Goal: Transaction & Acquisition: Purchase product/service

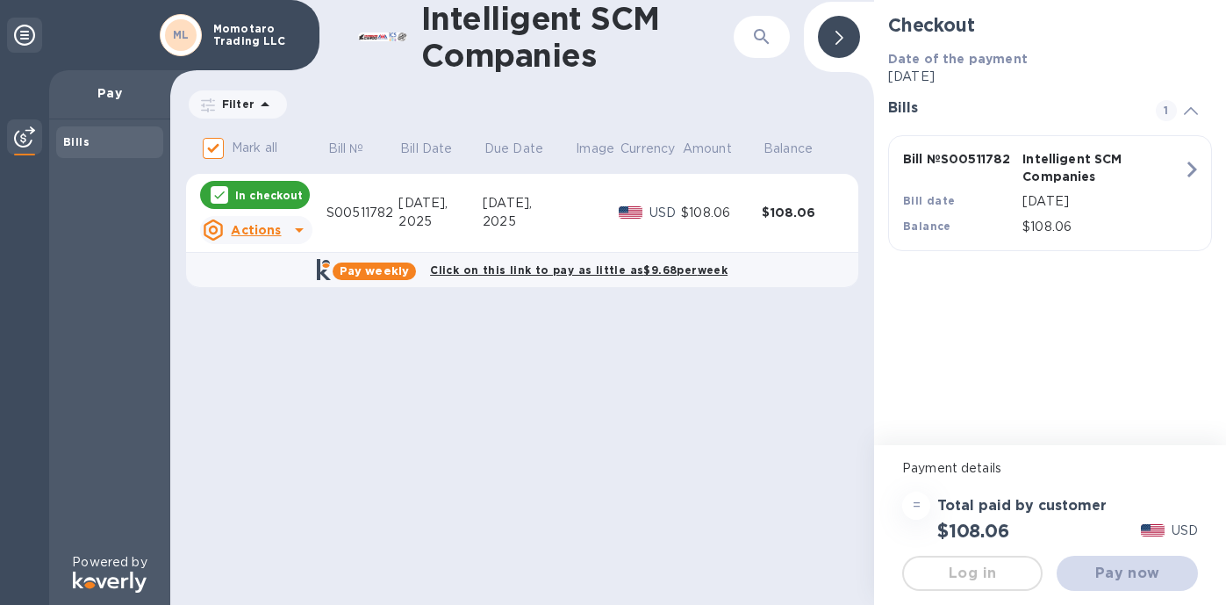
checkbox input "false"
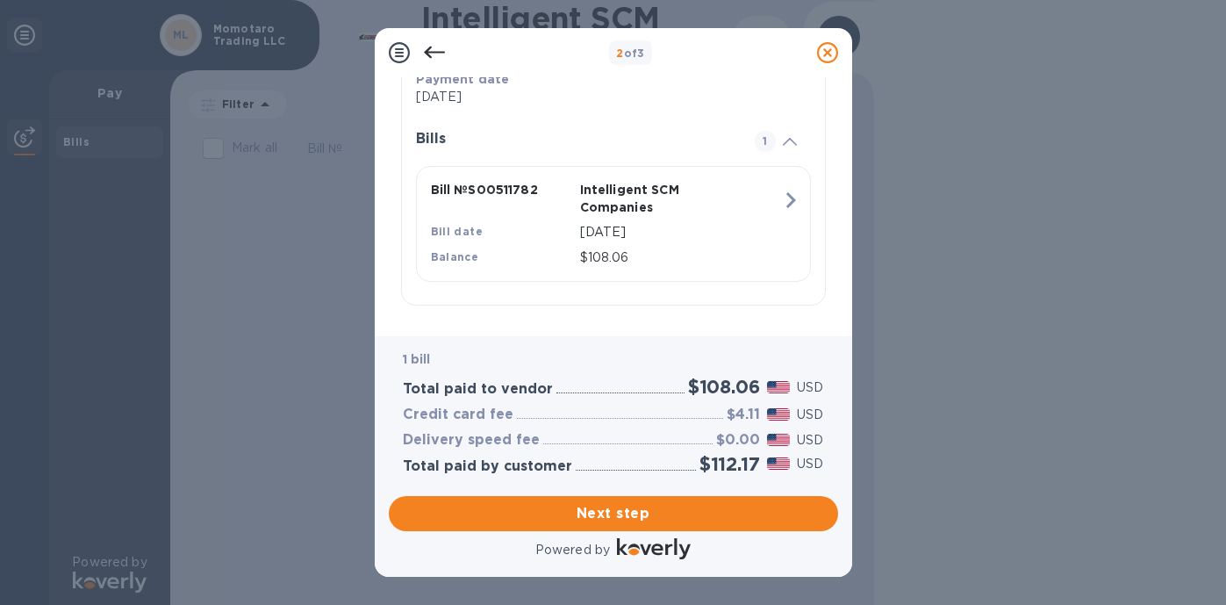
scroll to position [355, 0]
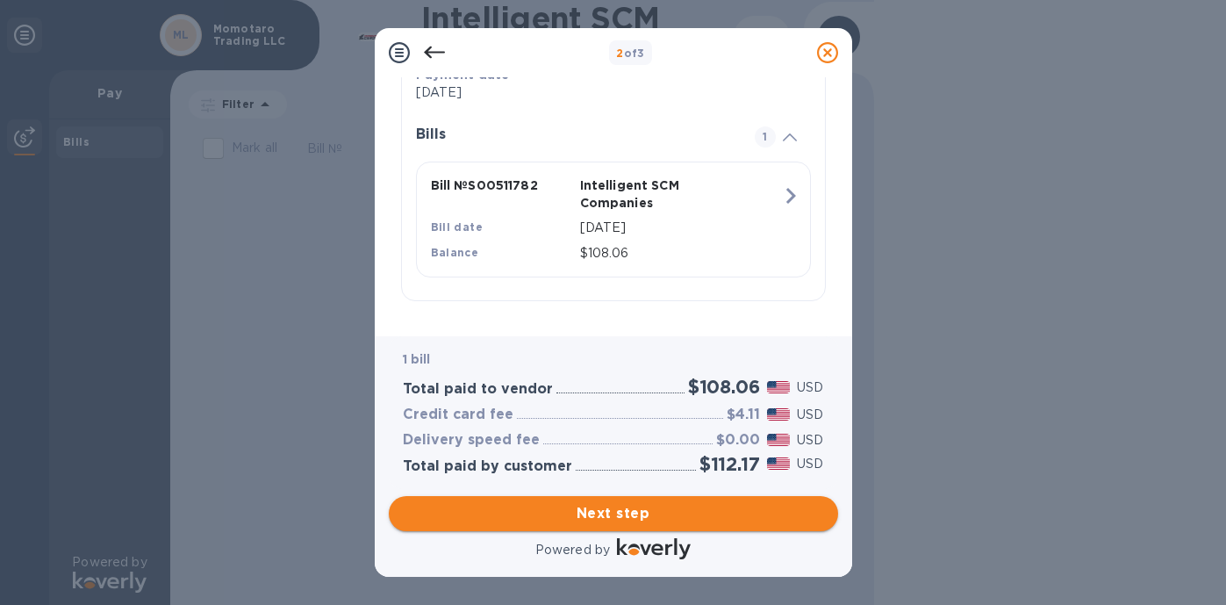
click at [620, 514] on span "Next step" at bounding box center [613, 513] width 421 height 21
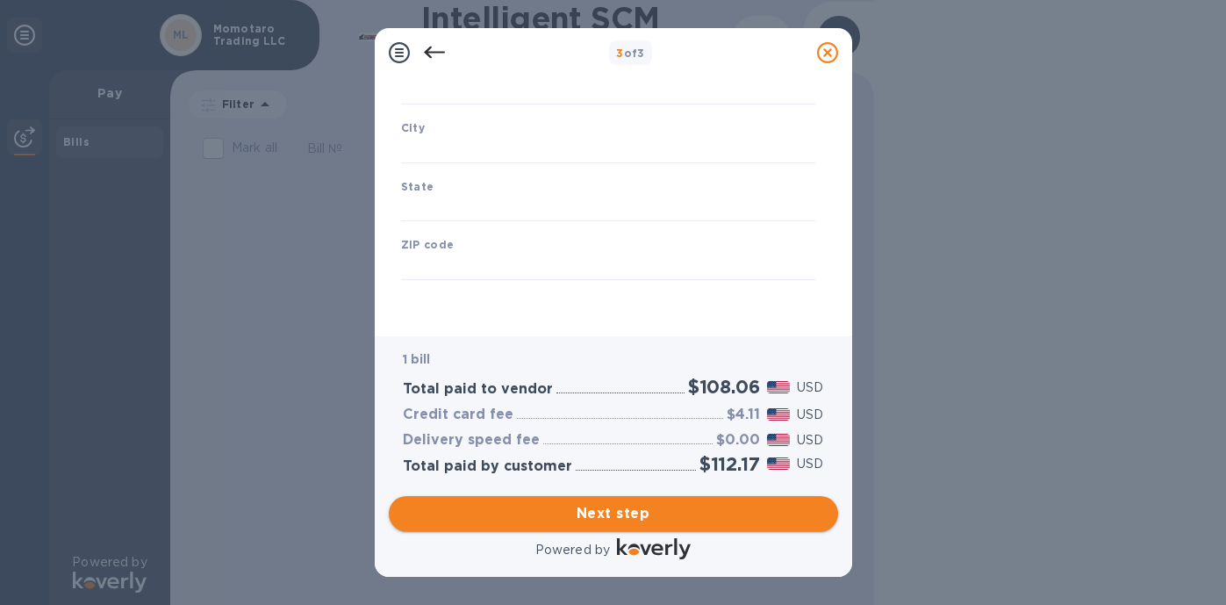
type input "[GEOGRAPHIC_DATA]"
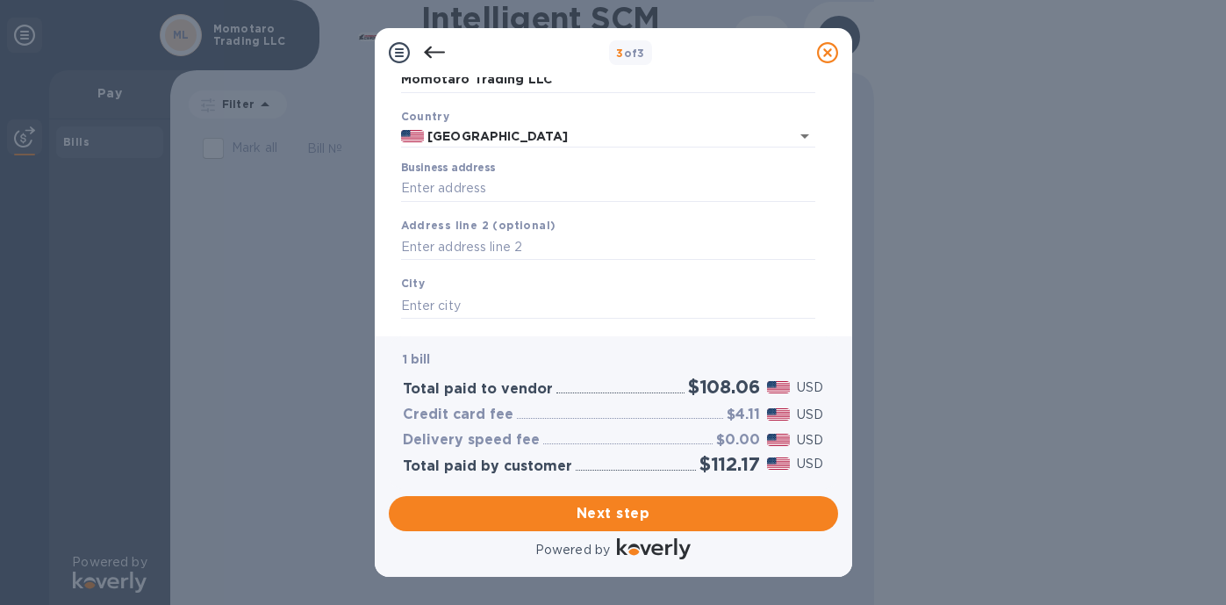
scroll to position [104, 0]
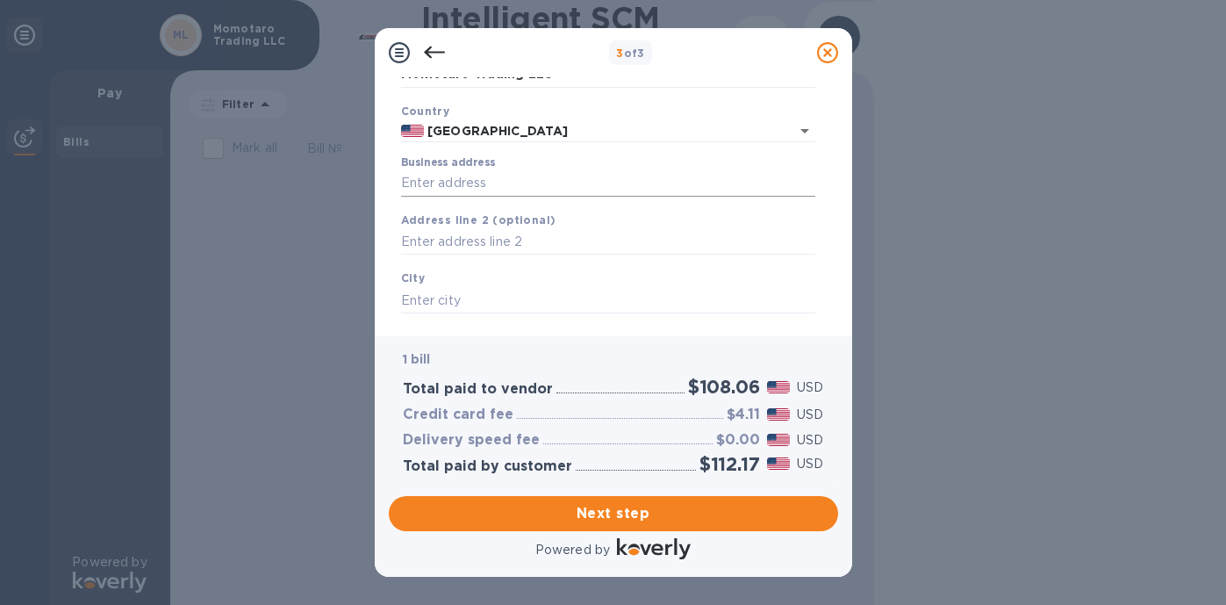
click at [572, 189] on input "Business address" at bounding box center [608, 183] width 414 height 26
type input "[STREET_ADDRESS]"
click at [541, 297] on input "text" at bounding box center [608, 300] width 414 height 26
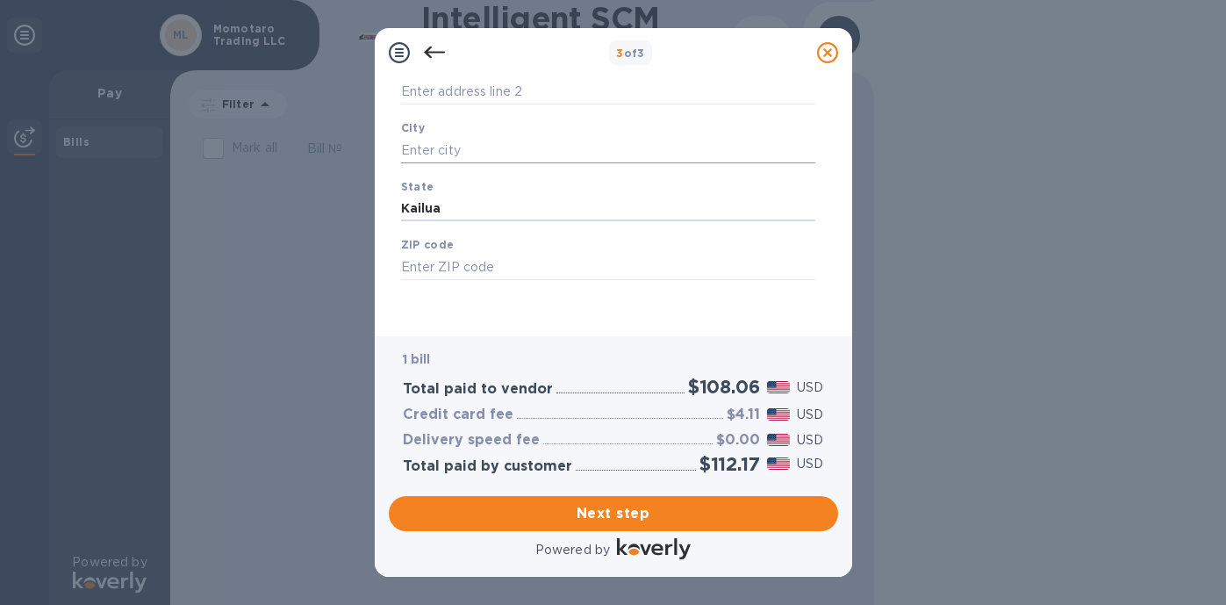
type input "Kailua"
click at [464, 152] on input "text" at bounding box center [608, 150] width 414 height 26
type input "Kailua"
type input "HI"
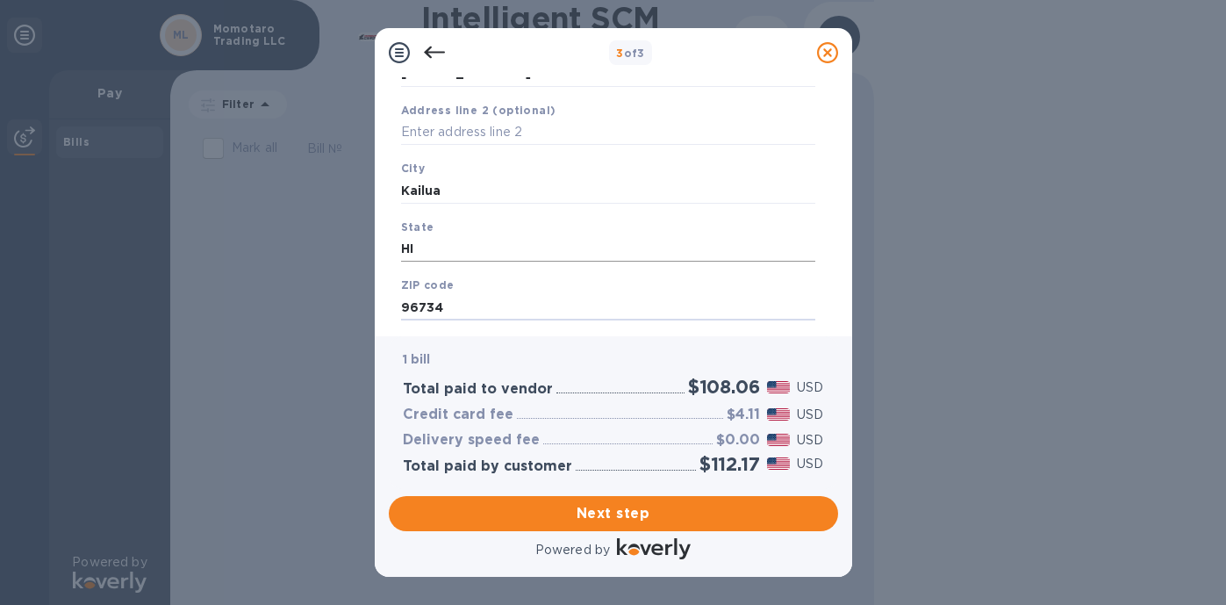
scroll to position [255, 0]
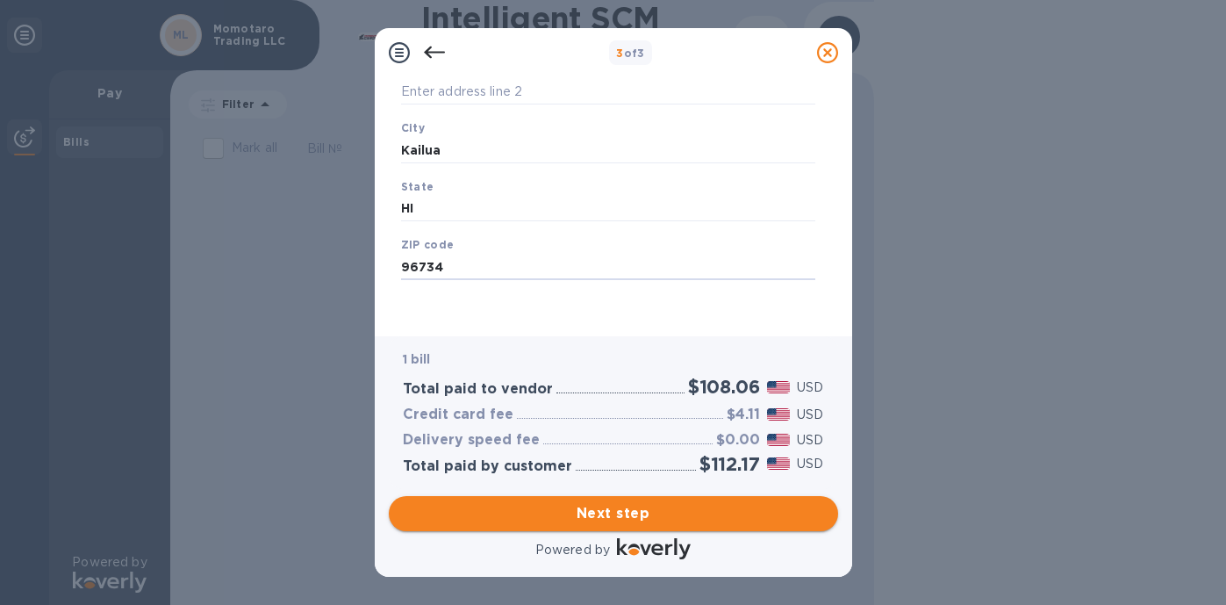
type input "96734"
click at [634, 512] on span "Next step" at bounding box center [613, 513] width 421 height 21
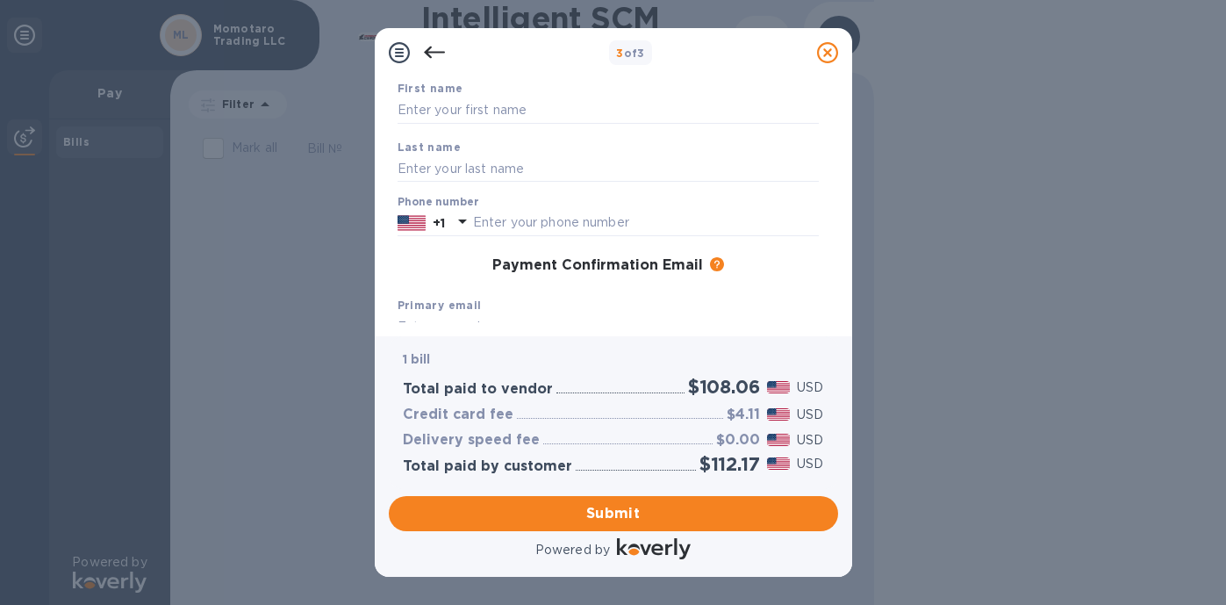
scroll to position [13, 0]
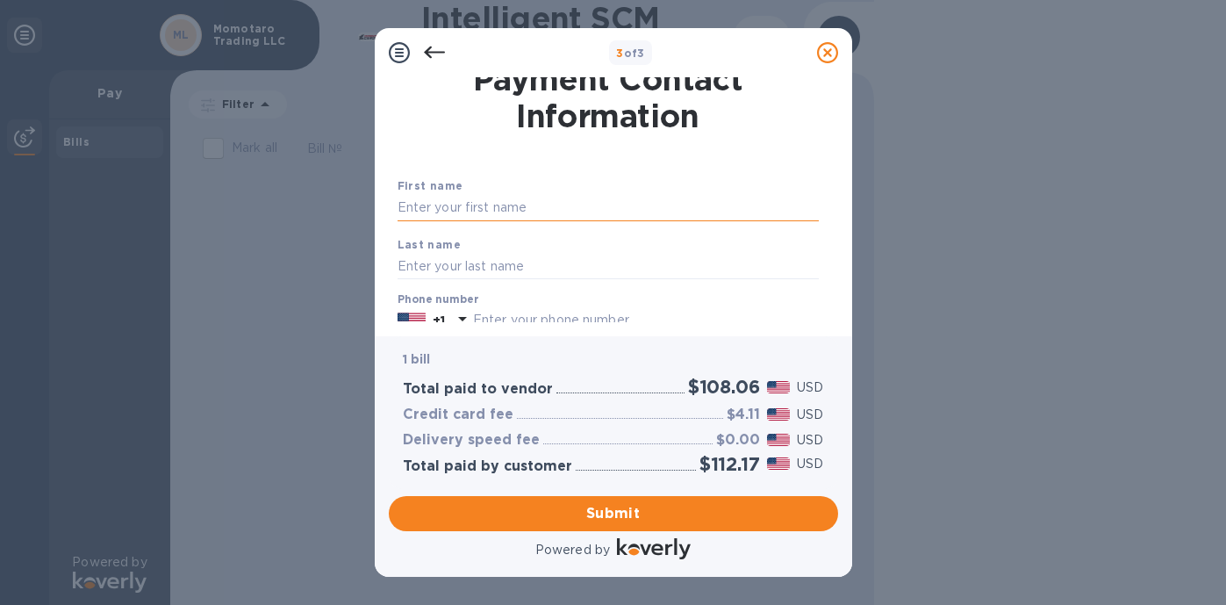
click at [590, 211] on input "text" at bounding box center [607, 208] width 421 height 26
type input "p"
type input "[PERSON_NAME]"
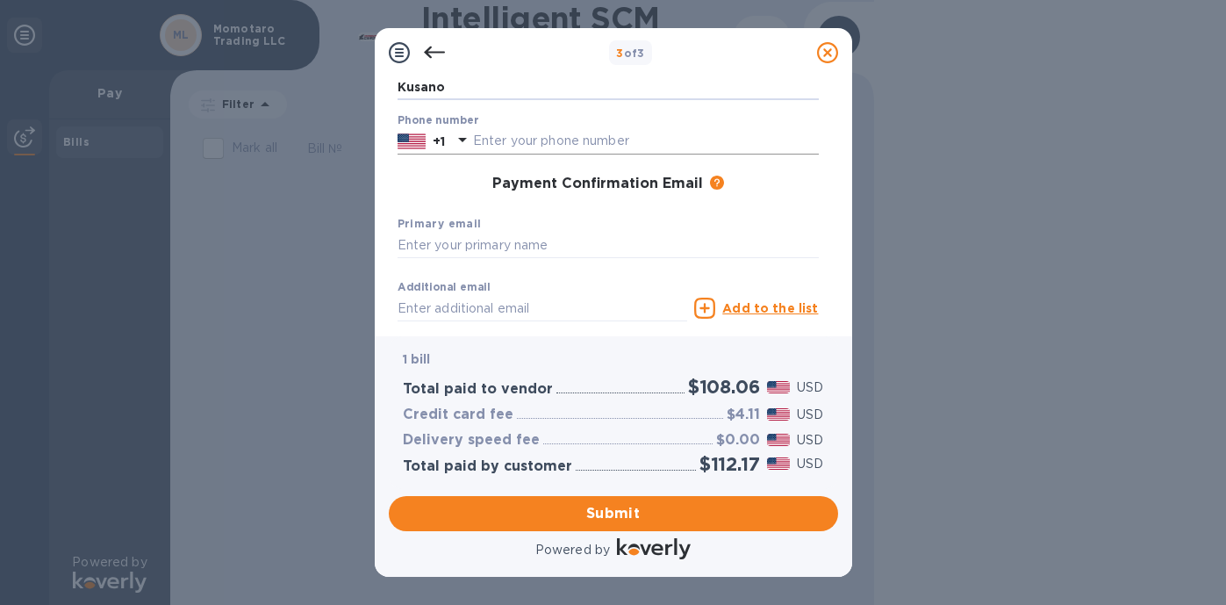
scroll to position [189, 0]
type input "Kusano"
click at [549, 146] on input "text" at bounding box center [646, 145] width 346 height 26
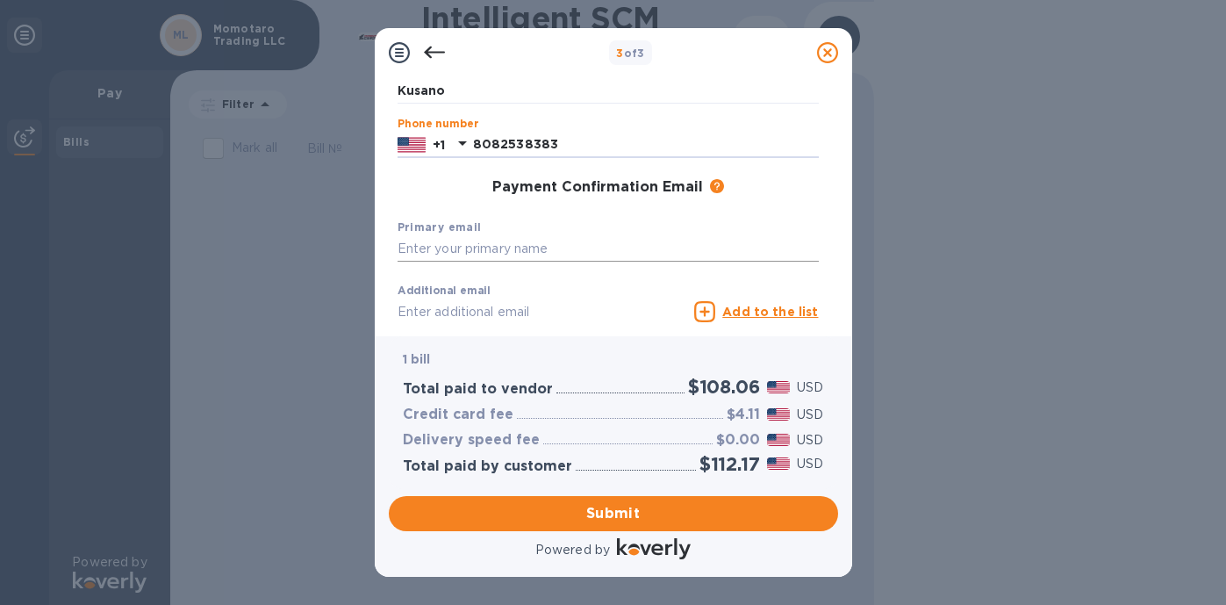
type input "8082538383"
click at [512, 253] on input "text" at bounding box center [607, 249] width 421 height 26
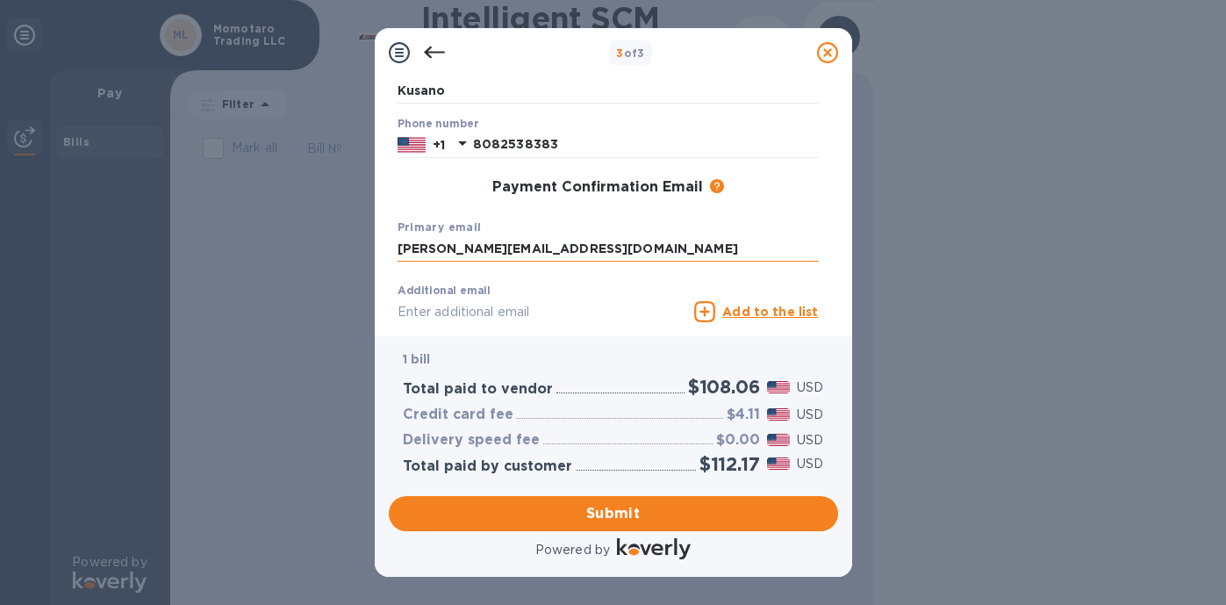
type input "[PERSON_NAME][EMAIL_ADDRESS][DOMAIN_NAME]"
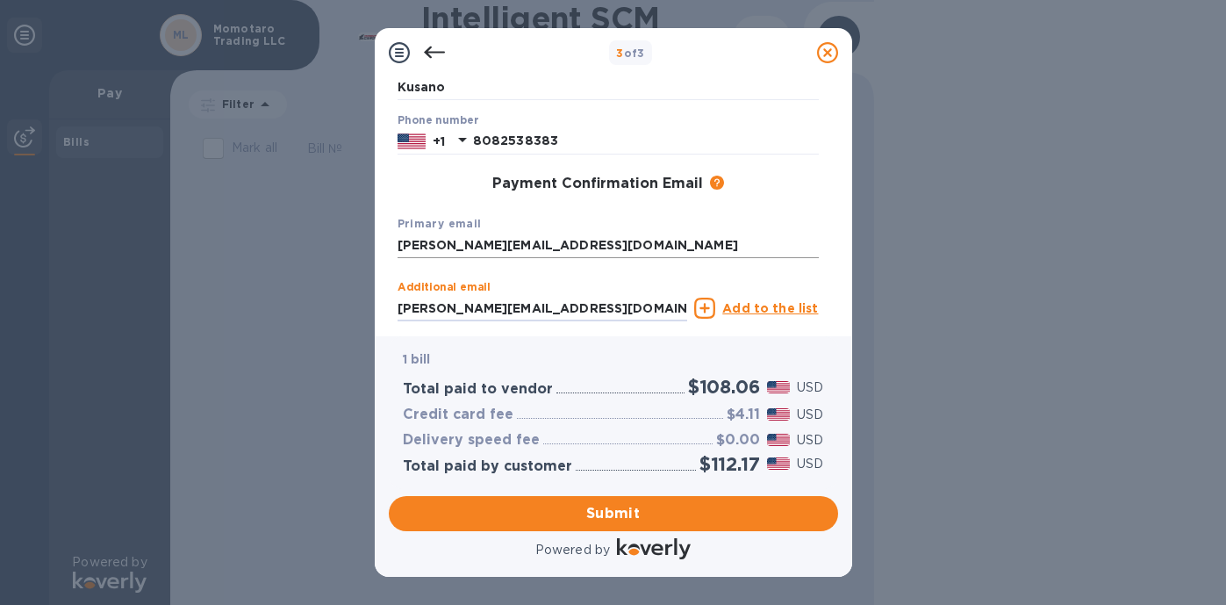
type input "[PERSON_NAME][EMAIL_ADDRESS][DOMAIN_NAME]"
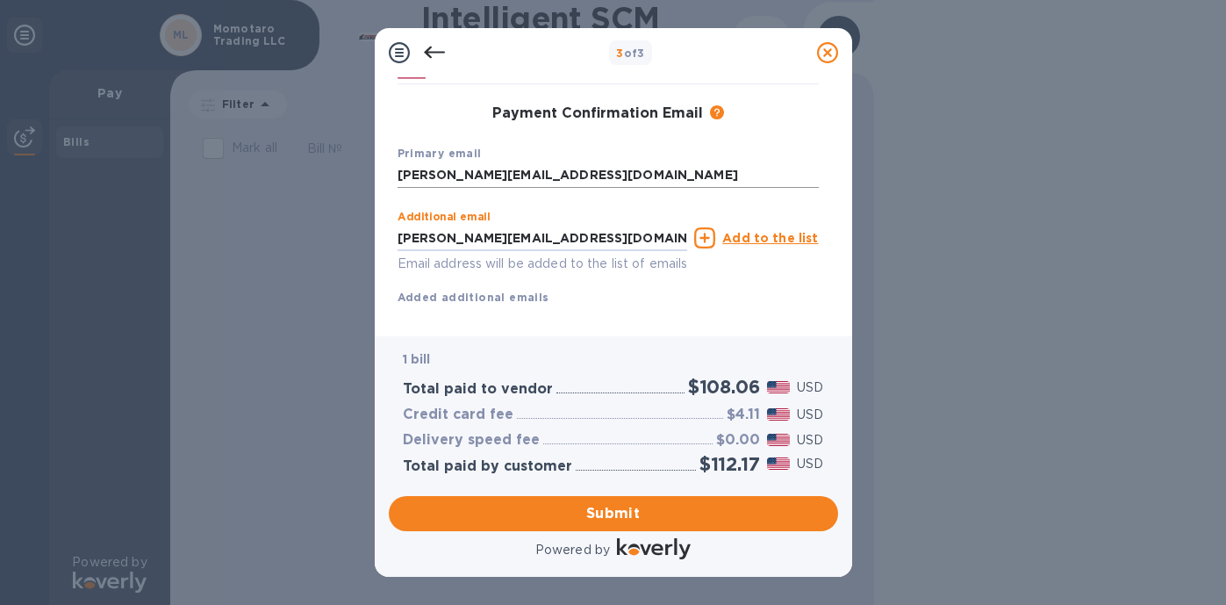
scroll to position [297, 0]
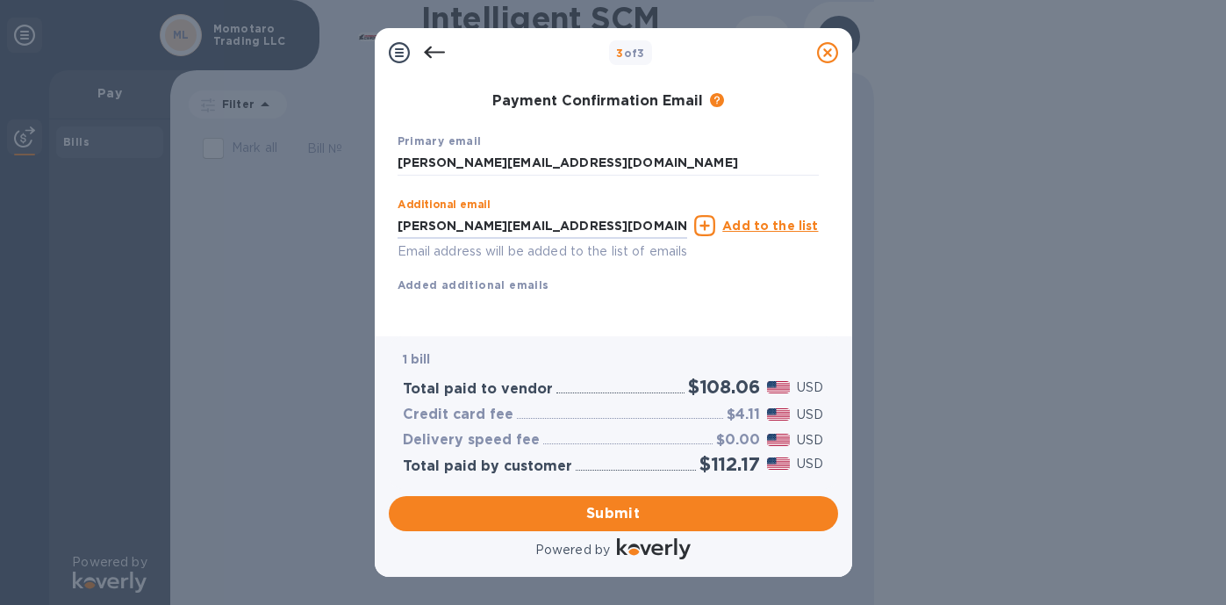
drag, startPoint x: 610, startPoint y: 207, endPoint x: 336, endPoint y: 203, distance: 273.8
click at [336, 203] on div "3 of 3 Payment Contact Information First name [PERSON_NAME] Last name [PERSON_N…" at bounding box center [613, 302] width 1226 height 605
click at [619, 512] on span "Submit" at bounding box center [613, 513] width 421 height 21
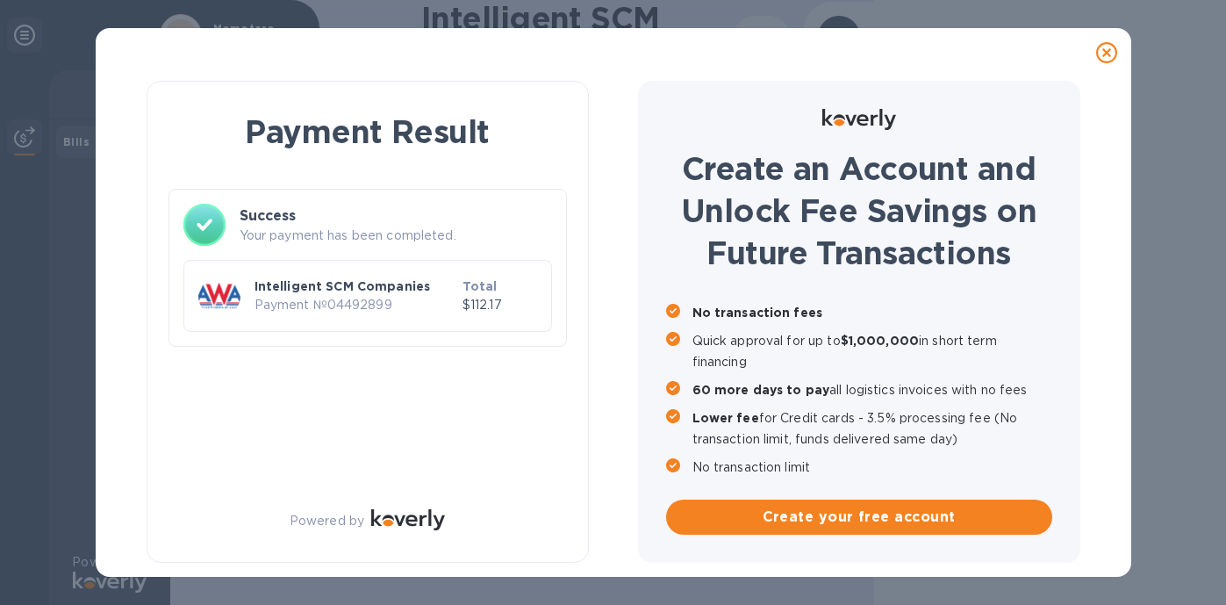
scroll to position [0, 0]
